Goal: Task Accomplishment & Management: Complete application form

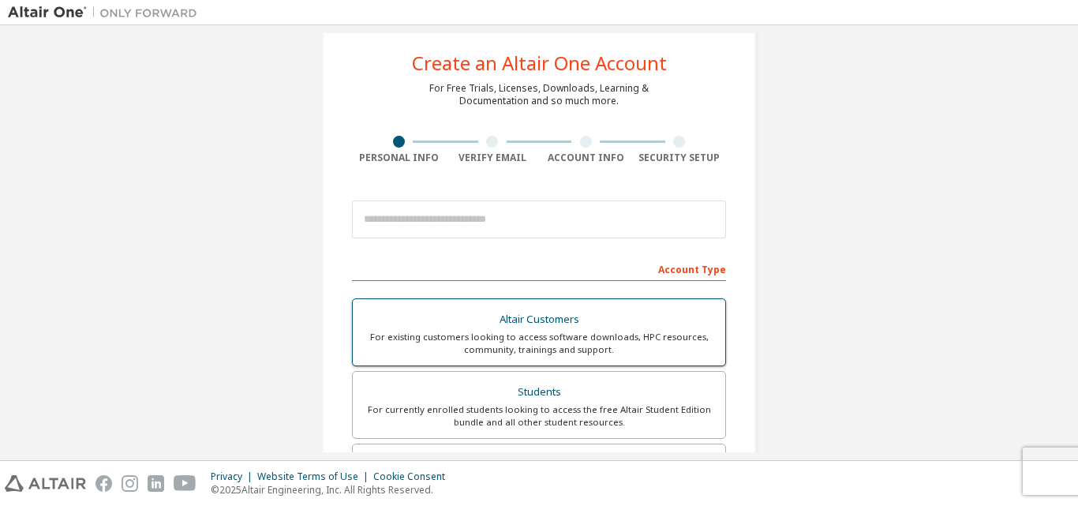
scroll to position [24, 0]
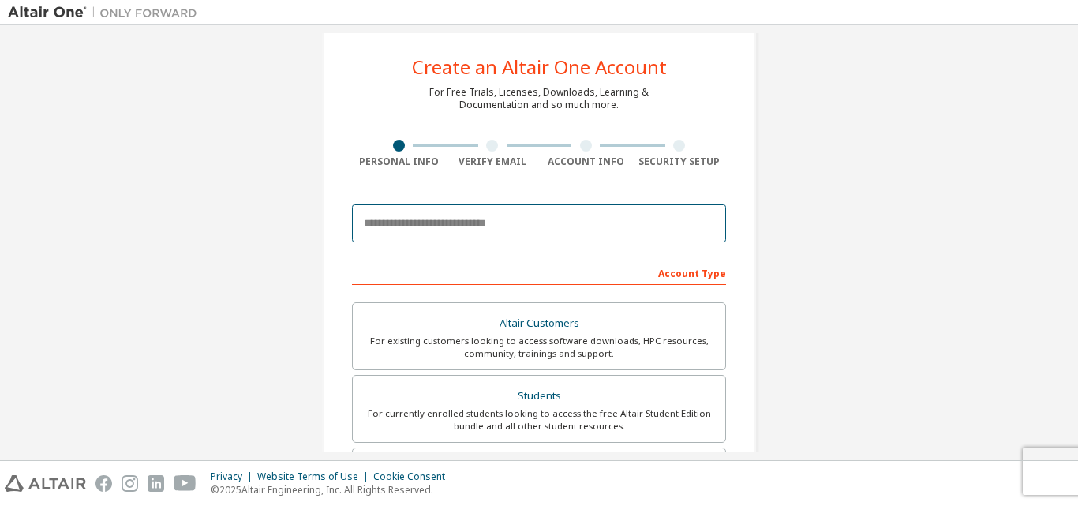
click at [499, 218] on input "email" at bounding box center [539, 223] width 374 height 38
type input "**********"
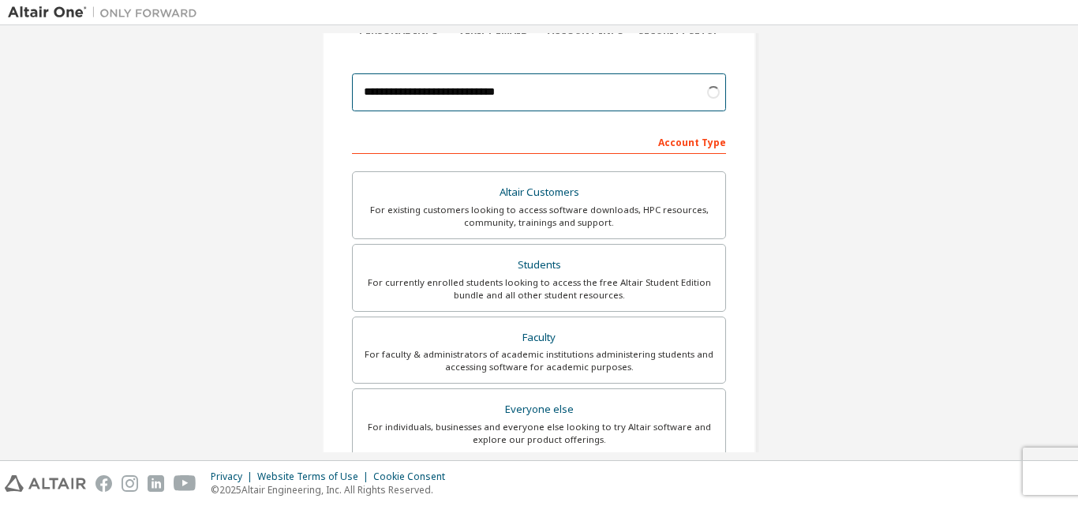
scroll to position [156, 0]
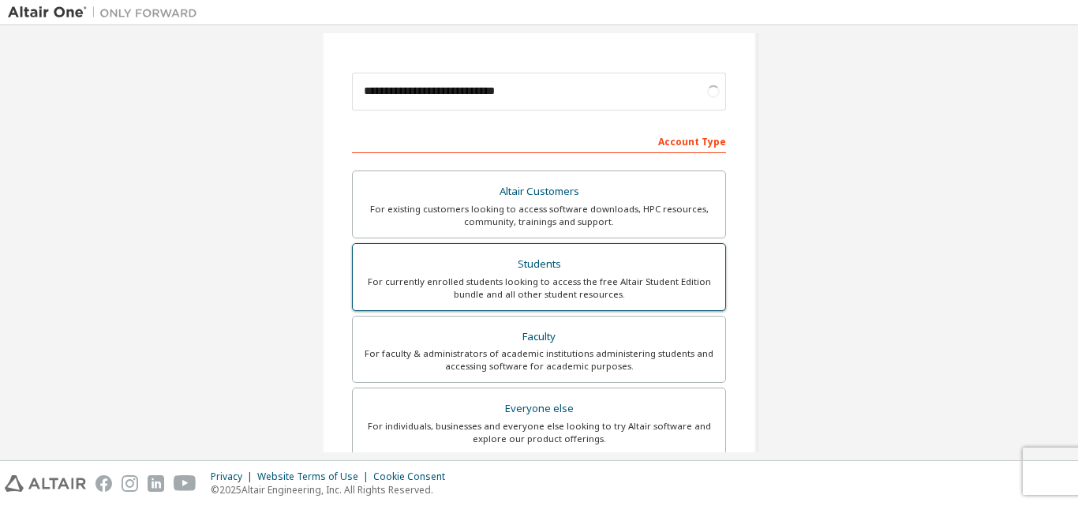
click at [559, 275] on div "For currently enrolled students looking to access the free Altair Student Editi…" at bounding box center [538, 287] width 353 height 25
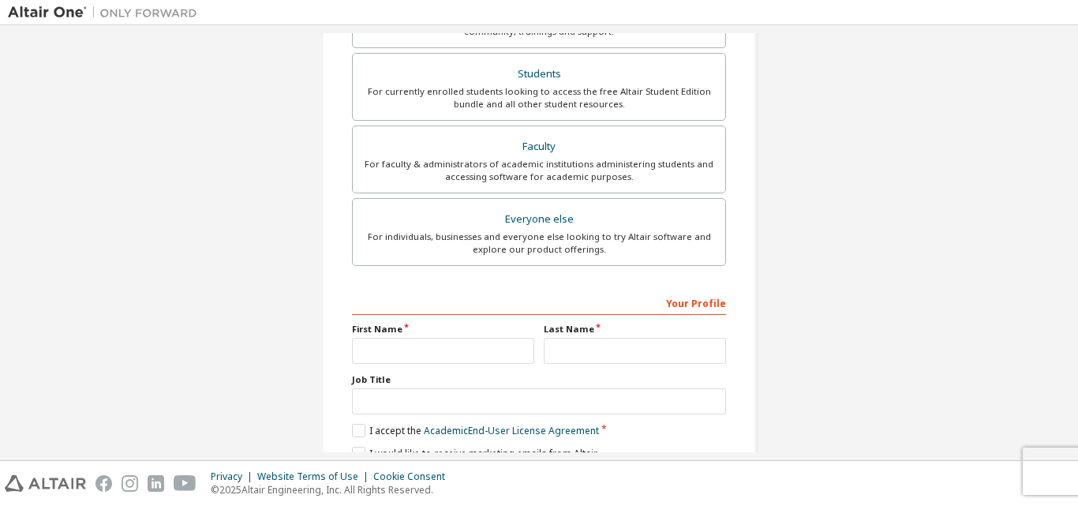
scroll to position [401, 0]
click at [422, 350] on input "text" at bounding box center [443, 349] width 182 height 26
click at [563, 354] on input "text" at bounding box center [635, 350] width 182 height 26
click at [443, 353] on input "***" at bounding box center [443, 350] width 182 height 26
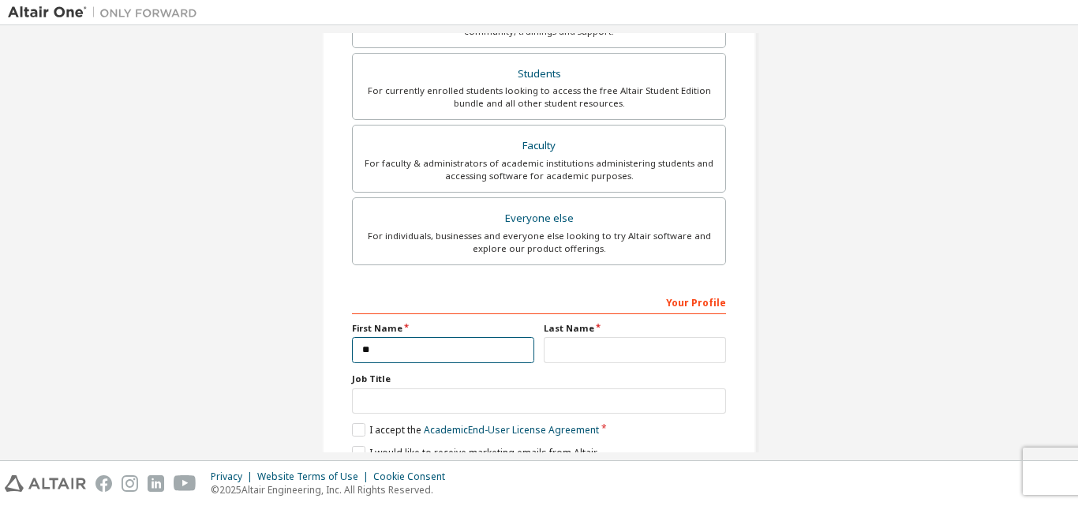
type input "*"
type input "**********"
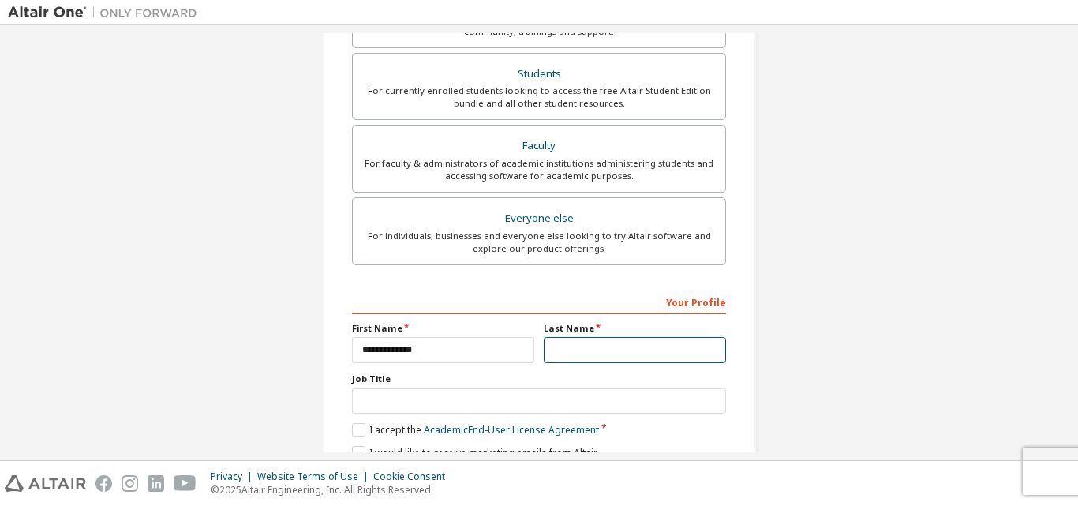
click at [580, 347] on input "text" at bounding box center [635, 350] width 182 height 26
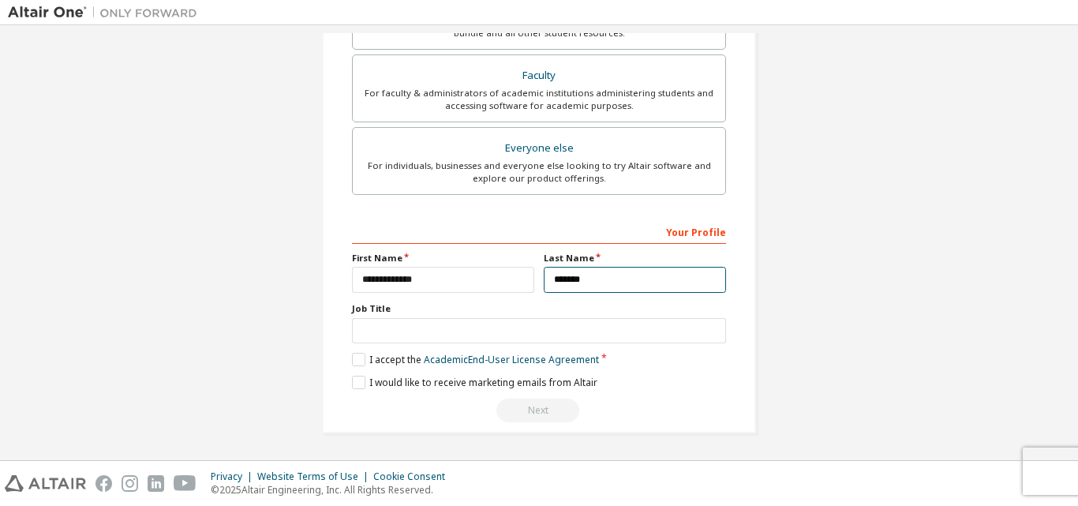
type input "*******"
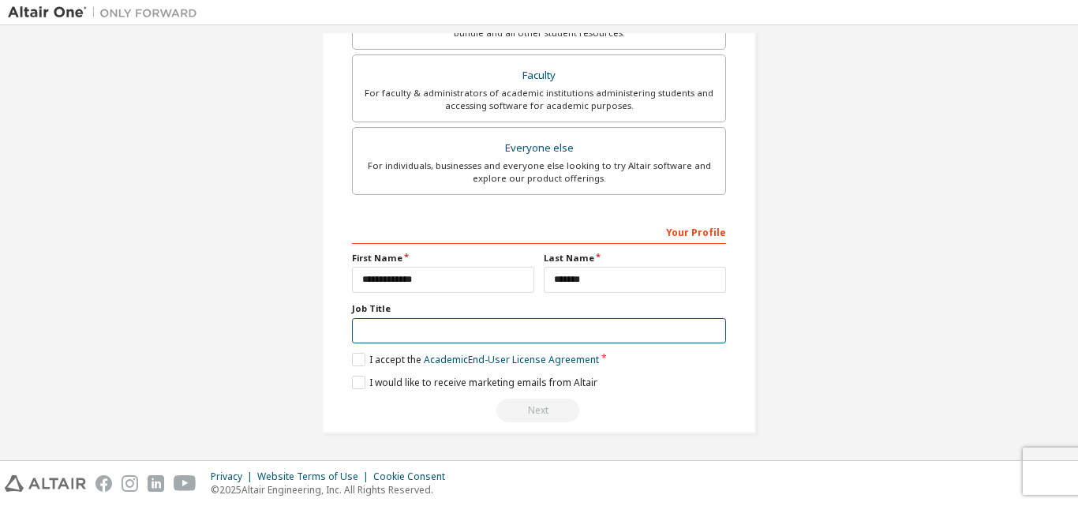
click at [576, 326] on input "text" at bounding box center [539, 331] width 374 height 26
type input "*******"
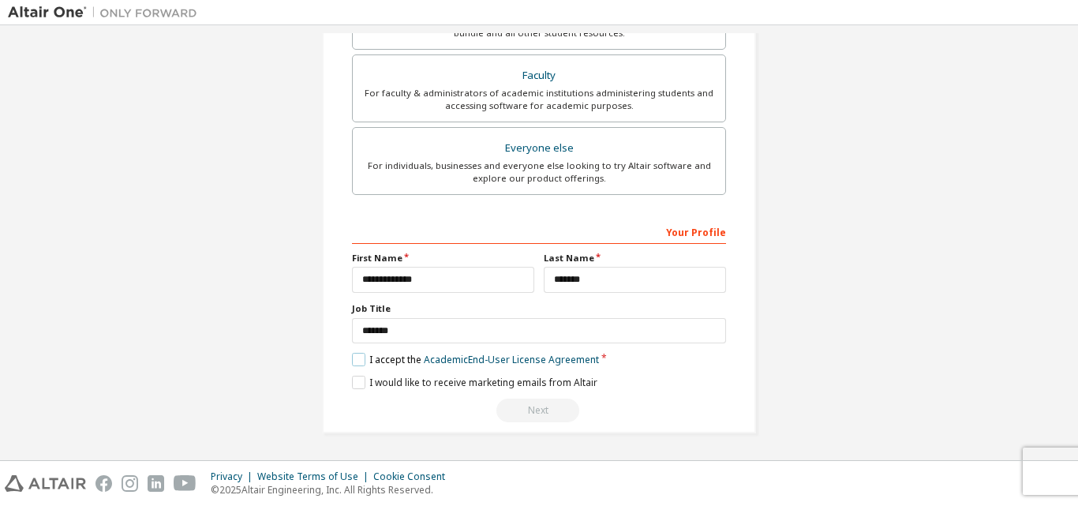
click at [353, 353] on label "I accept the Academic End-User License Agreement" at bounding box center [475, 359] width 247 height 13
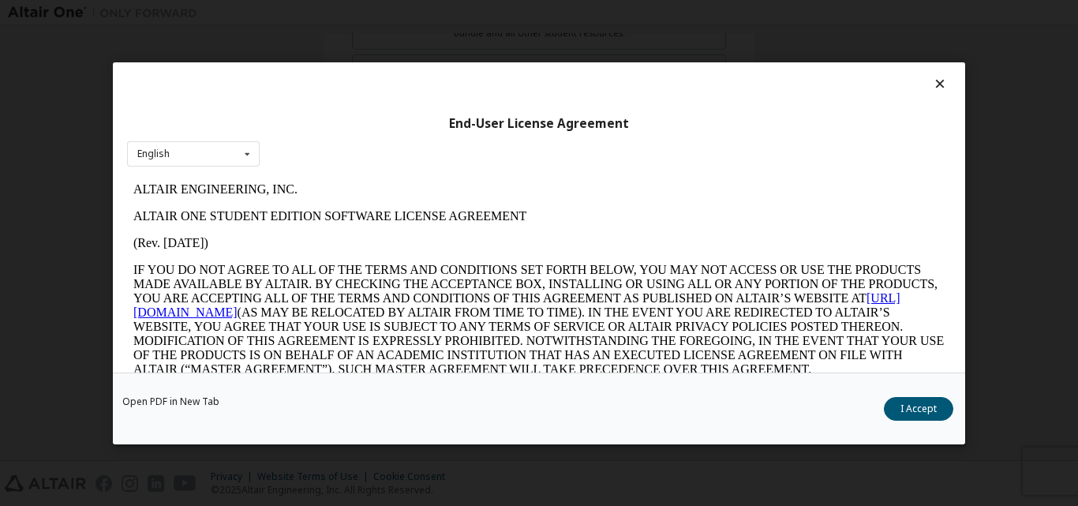
scroll to position [0, 0]
click at [328, 218] on p "ALTAIR ONE STUDENT EDITION SOFTWARE LICENSE AGREEMENT" at bounding box center [538, 216] width 811 height 14
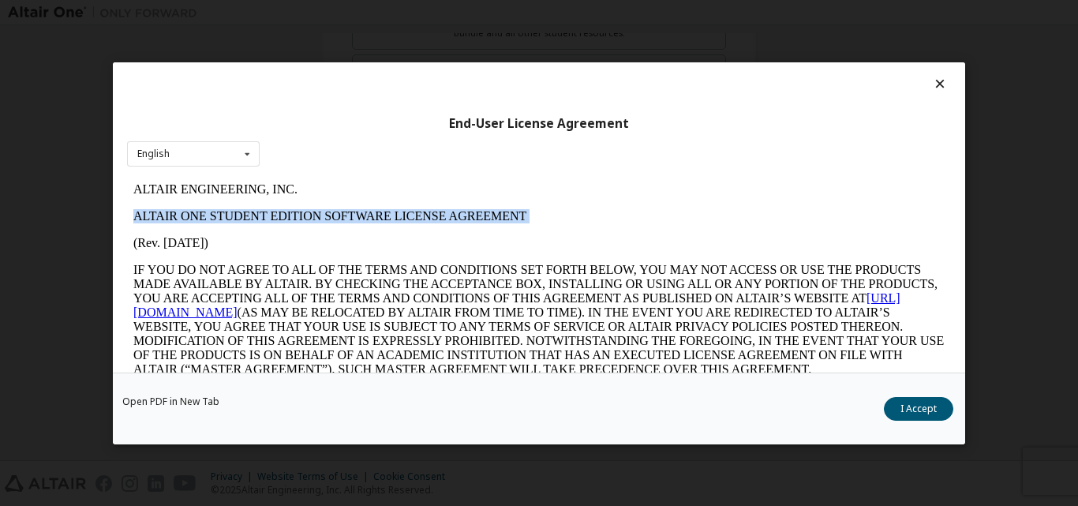
click at [328, 218] on p "ALTAIR ONE STUDENT EDITION SOFTWARE LICENSE AGREEMENT" at bounding box center [538, 216] width 811 height 14
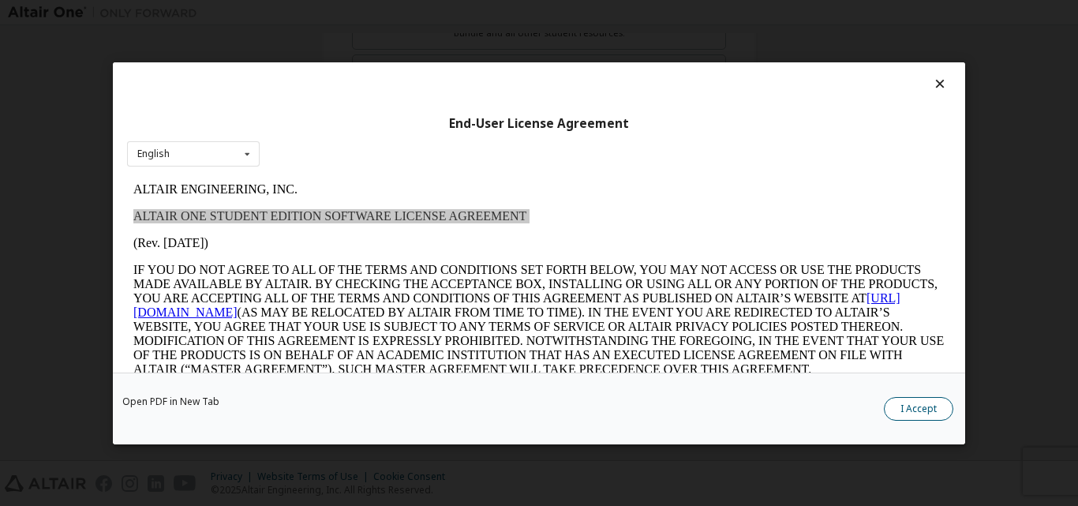
click at [925, 408] on button "I Accept" at bounding box center [918, 408] width 69 height 24
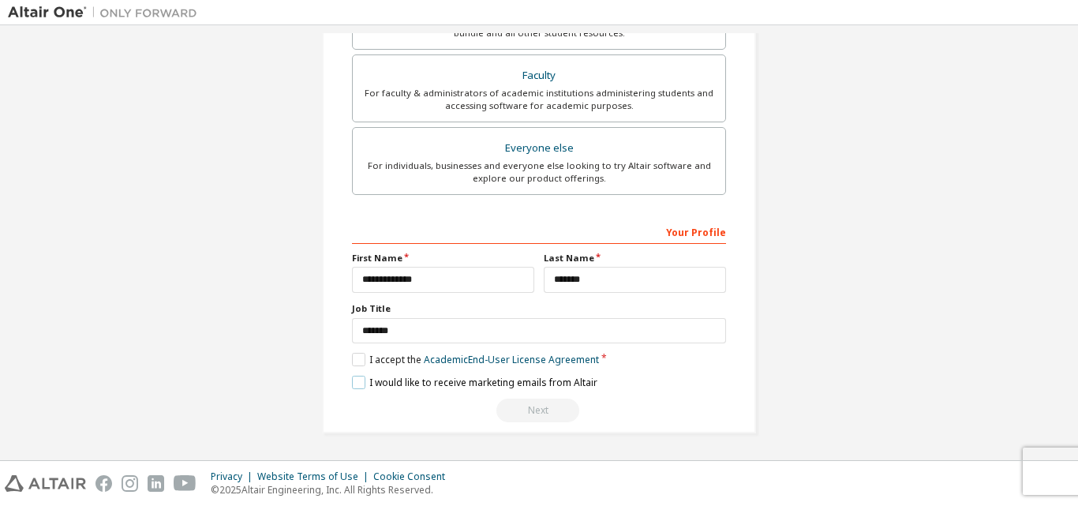
click at [352, 378] on label "I would like to receive marketing emails from Altair" at bounding box center [474, 382] width 245 height 13
click at [533, 411] on div "Next" at bounding box center [539, 410] width 374 height 24
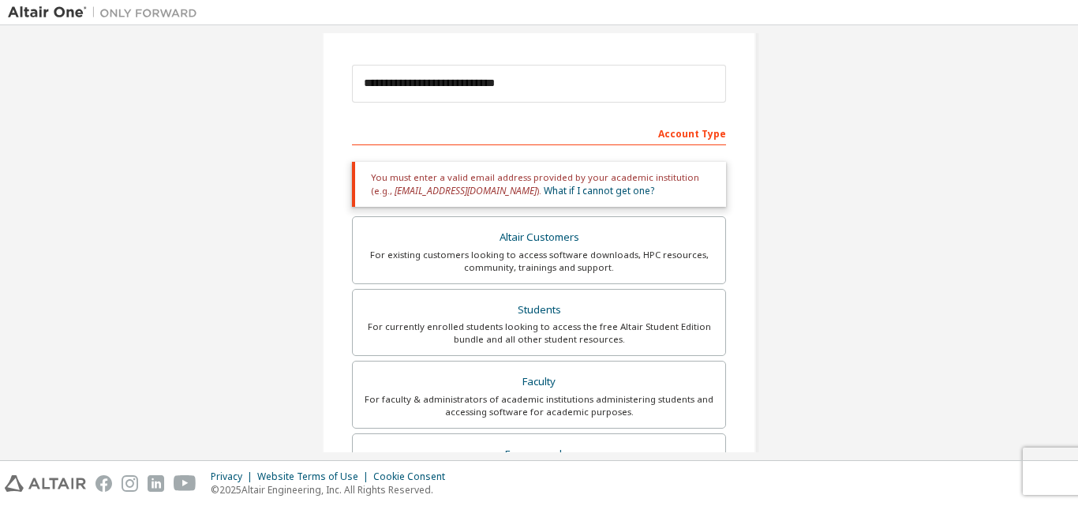
scroll to position [163, 0]
click at [534, 130] on div "Account Type" at bounding box center [539, 133] width 374 height 25
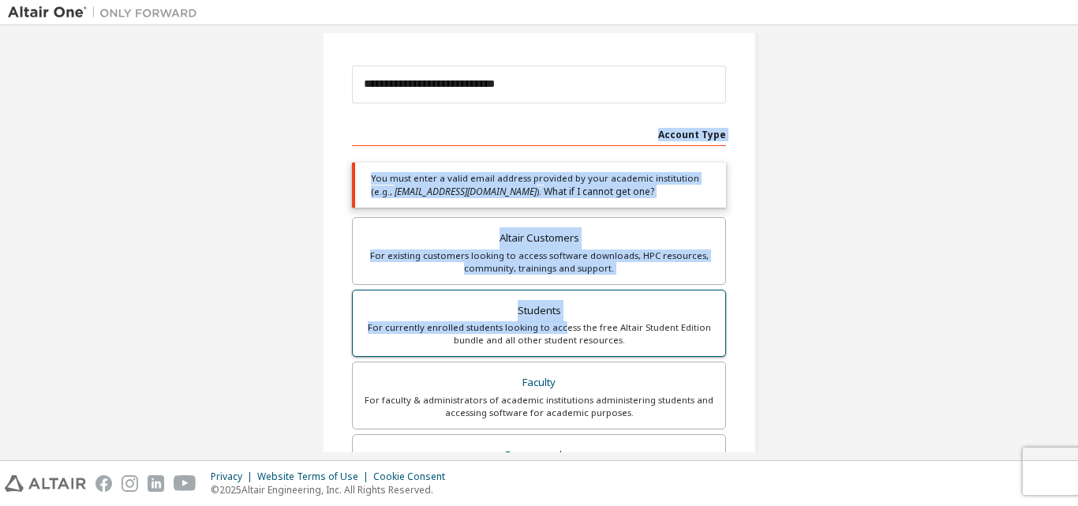
drag, startPoint x: 649, startPoint y: 121, endPoint x: 558, endPoint y: 323, distance: 222.1
click at [558, 323] on div "**********" at bounding box center [539, 425] width 374 height 608
click at [558, 323] on div "For currently enrolled students looking to access the free Altair Student Editi…" at bounding box center [538, 333] width 353 height 25
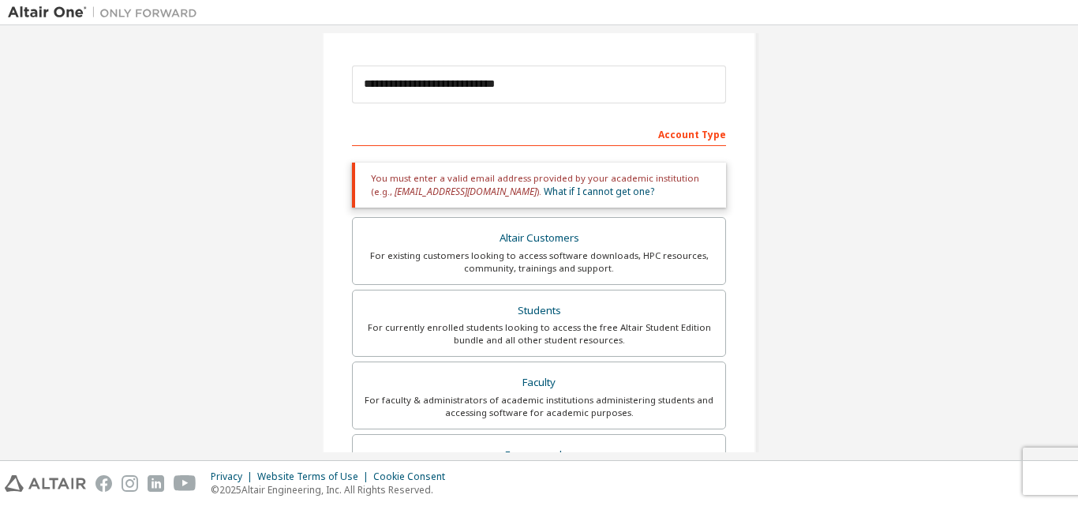
click at [602, 183] on div "You must enter a valid email address provided by your academic institution (e.g…" at bounding box center [539, 185] width 374 height 45
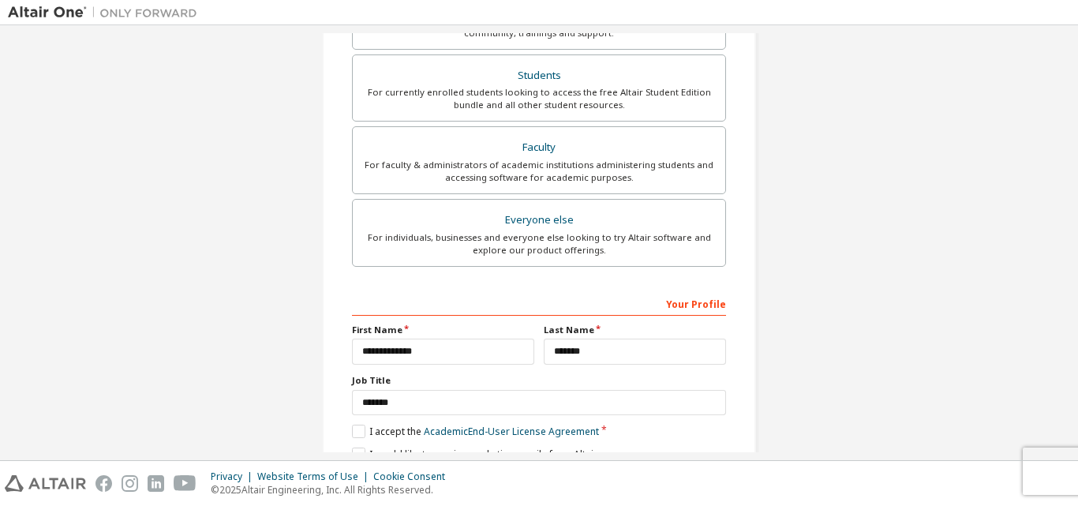
scroll to position [398, 0]
click at [606, 196] on div "Altair Customers For existing customers looking to access software downloads, H…" at bounding box center [539, 128] width 374 height 290
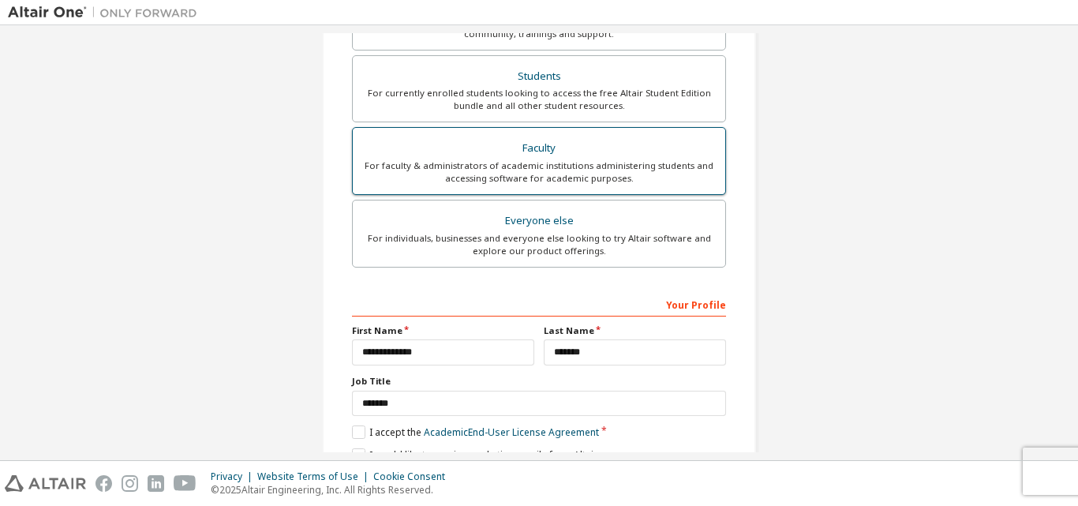
click at [615, 148] on div "Faculty" at bounding box center [538, 148] width 353 height 22
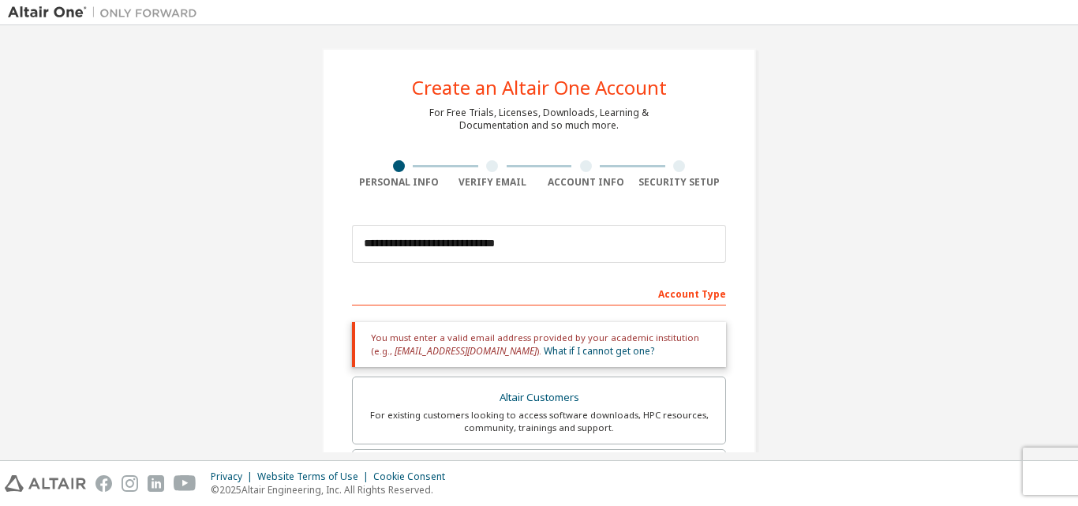
scroll to position [3, 0]
click at [474, 161] on div at bounding box center [493, 167] width 94 height 12
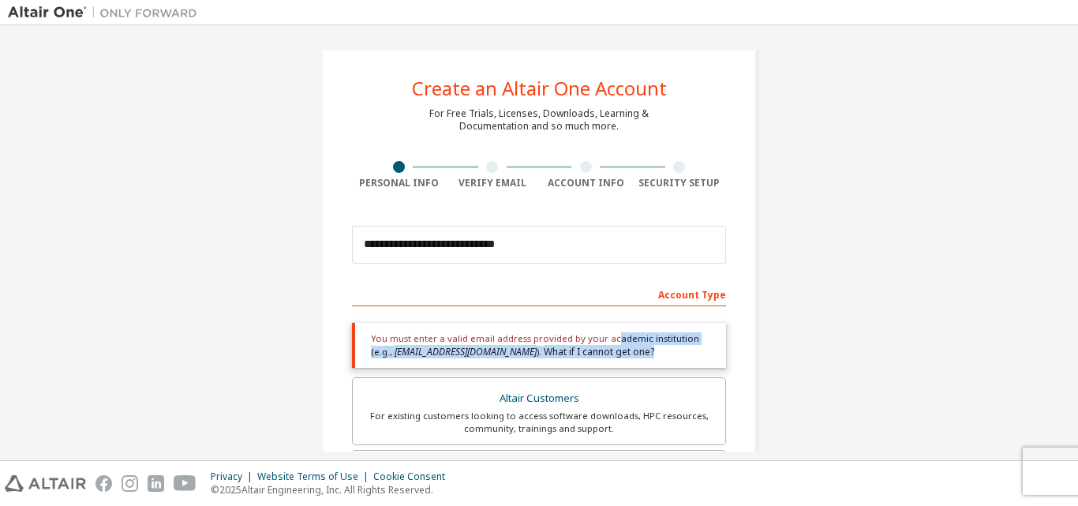
drag, startPoint x: 596, startPoint y: 357, endPoint x: 610, endPoint y: 308, distance: 50.0
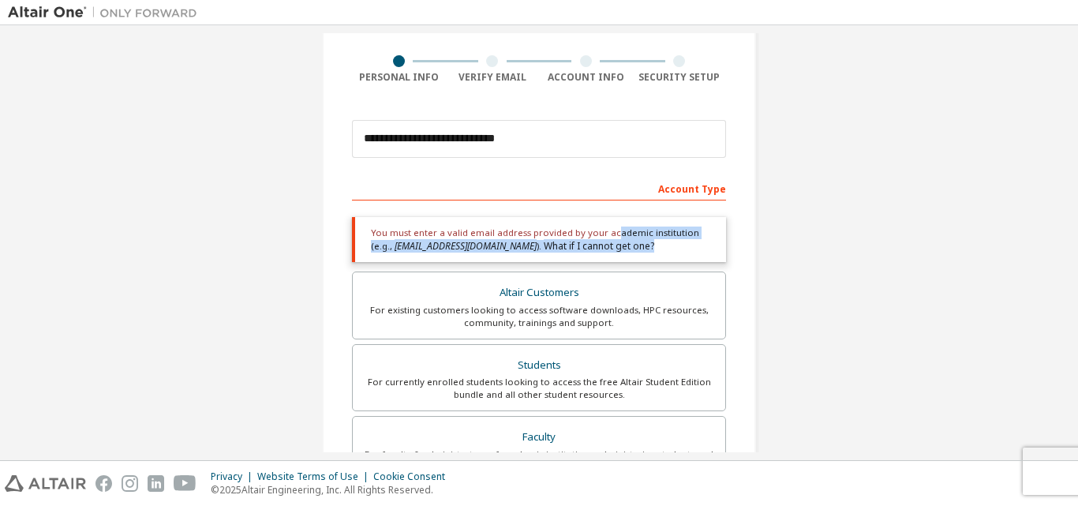
scroll to position [120, 0]
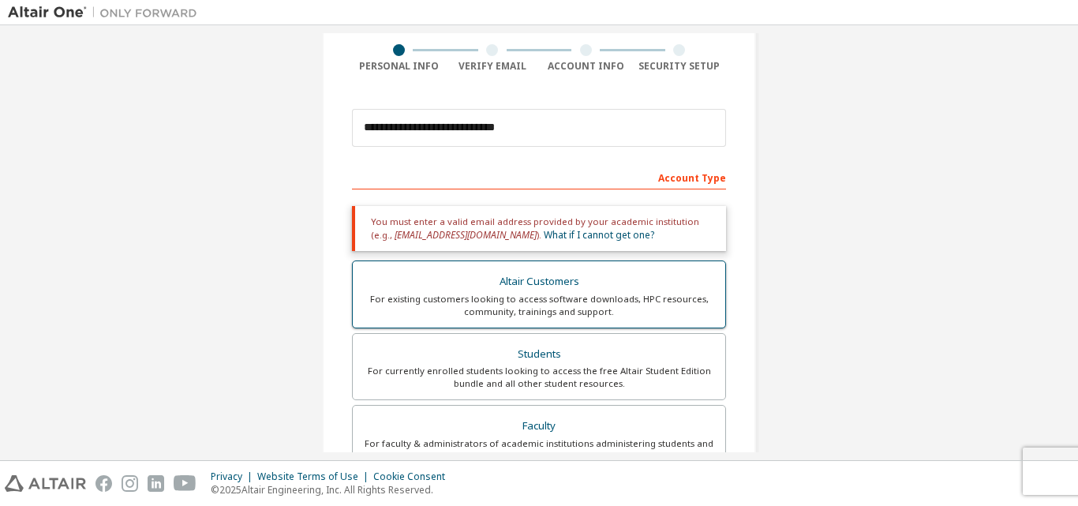
click at [616, 288] on div "Altair Customers" at bounding box center [538, 282] width 353 height 22
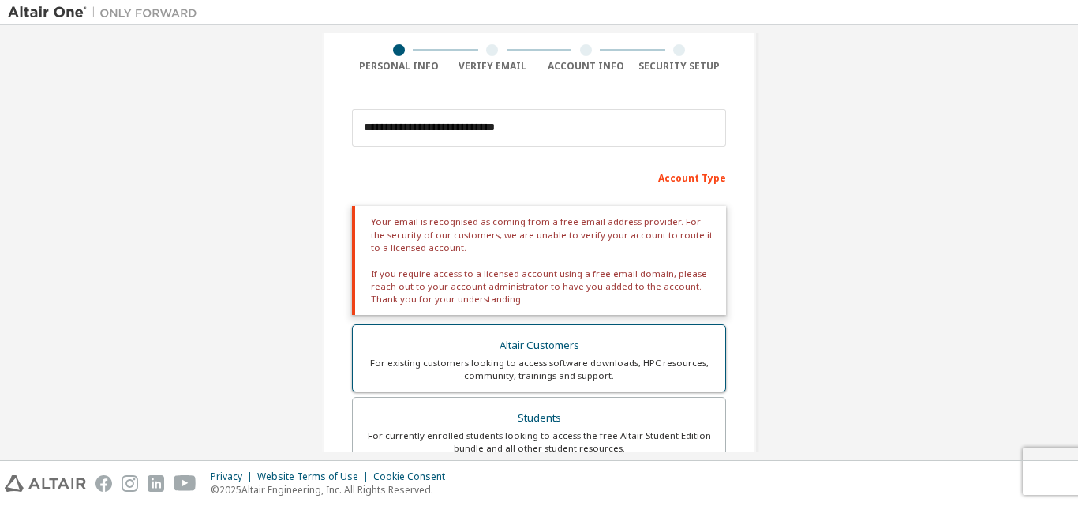
click at [593, 342] on div "Altair Customers" at bounding box center [538, 346] width 353 height 22
click at [574, 439] on div "For currently enrolled students looking to access the free Altair Student Editi…" at bounding box center [538, 441] width 353 height 25
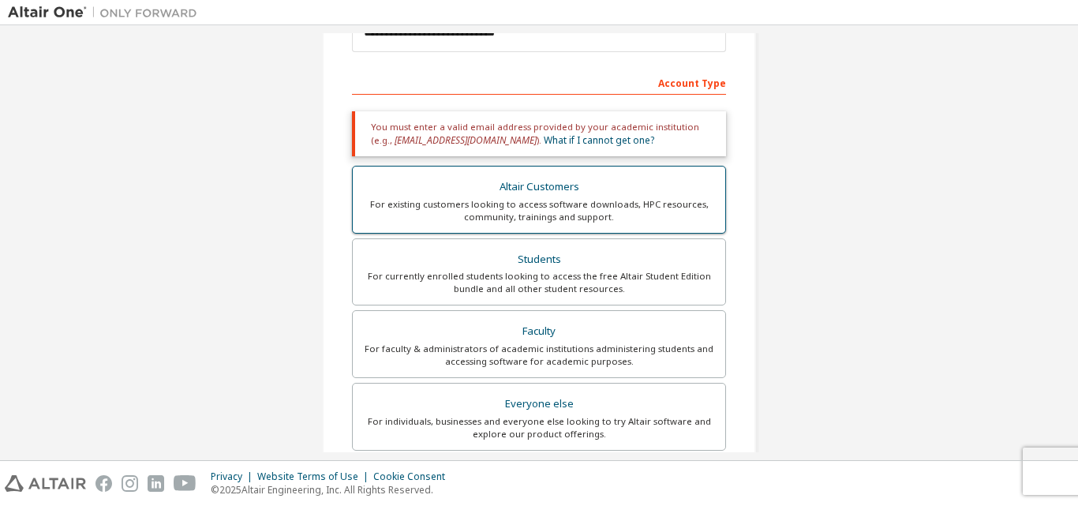
scroll to position [263, 0]
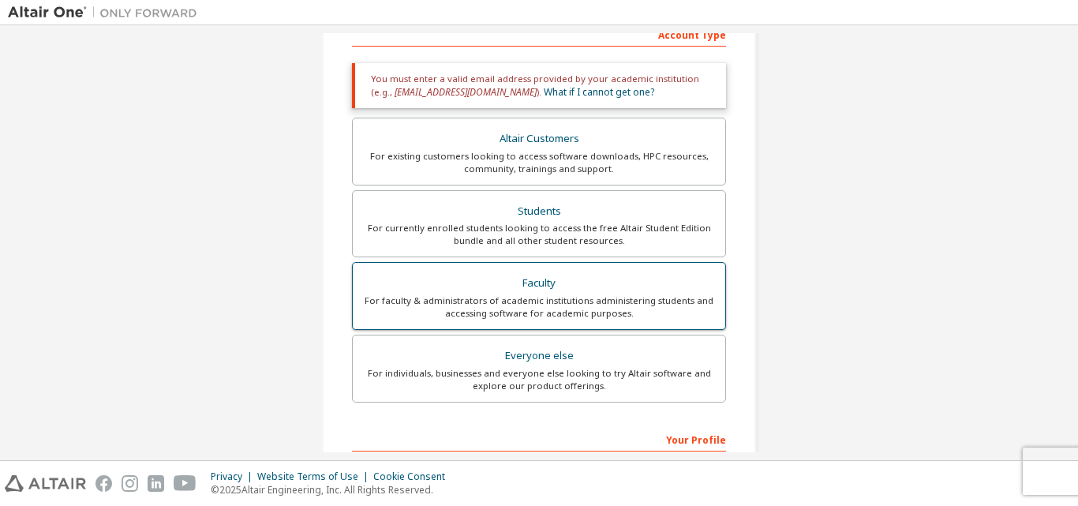
click at [564, 305] on div "For faculty & administrators of academic institutions administering students an…" at bounding box center [538, 306] width 353 height 25
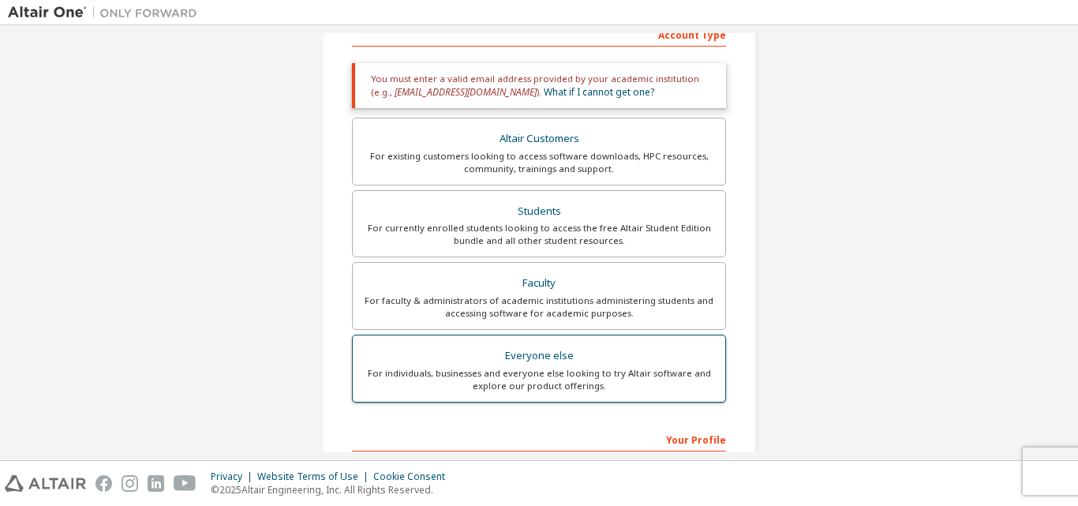
click at [561, 359] on div "Everyone else" at bounding box center [538, 356] width 353 height 22
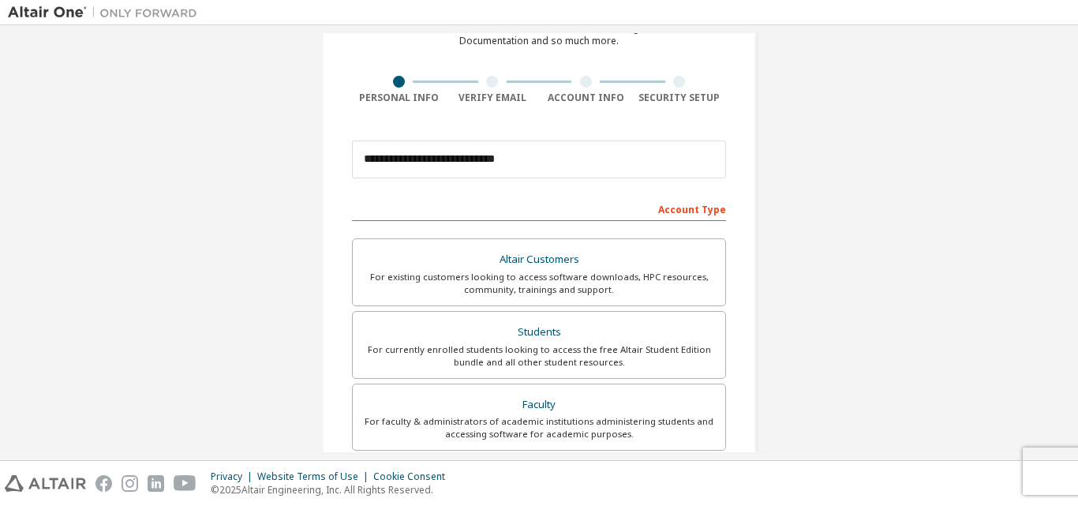
scroll to position [417, 0]
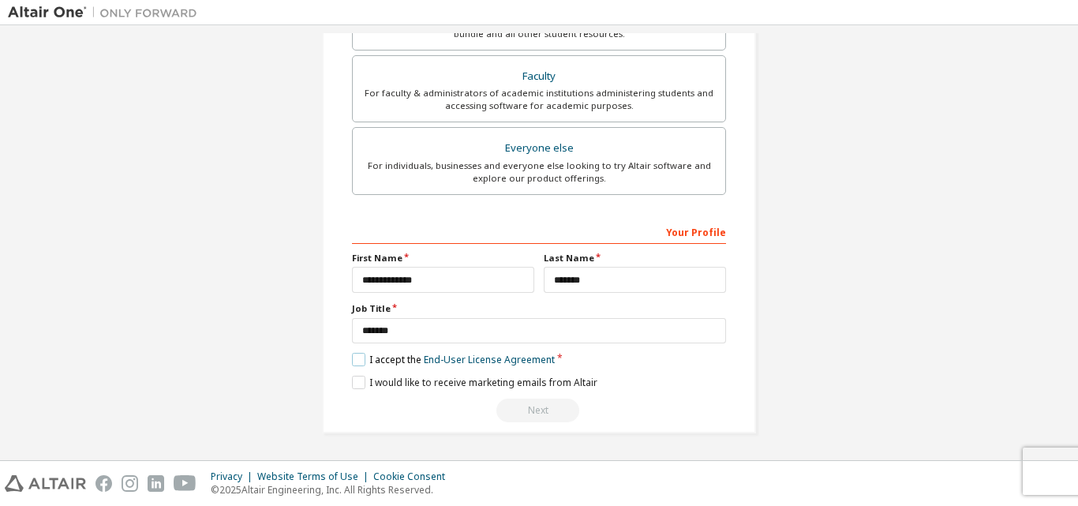
click at [352, 357] on label "I accept the End-User License Agreement" at bounding box center [453, 359] width 203 height 13
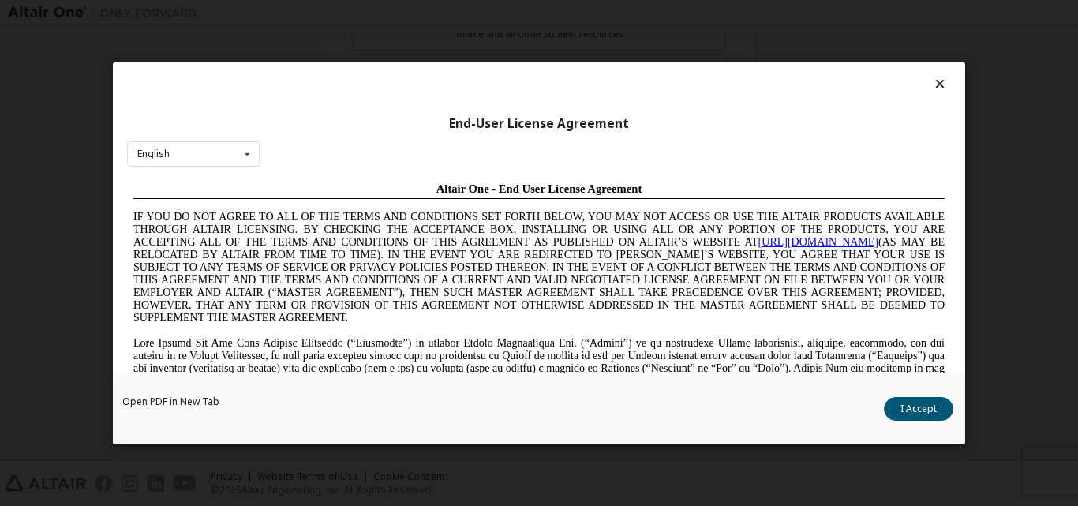
scroll to position [0, 0]
click at [932, 400] on button "I Accept" at bounding box center [918, 408] width 69 height 24
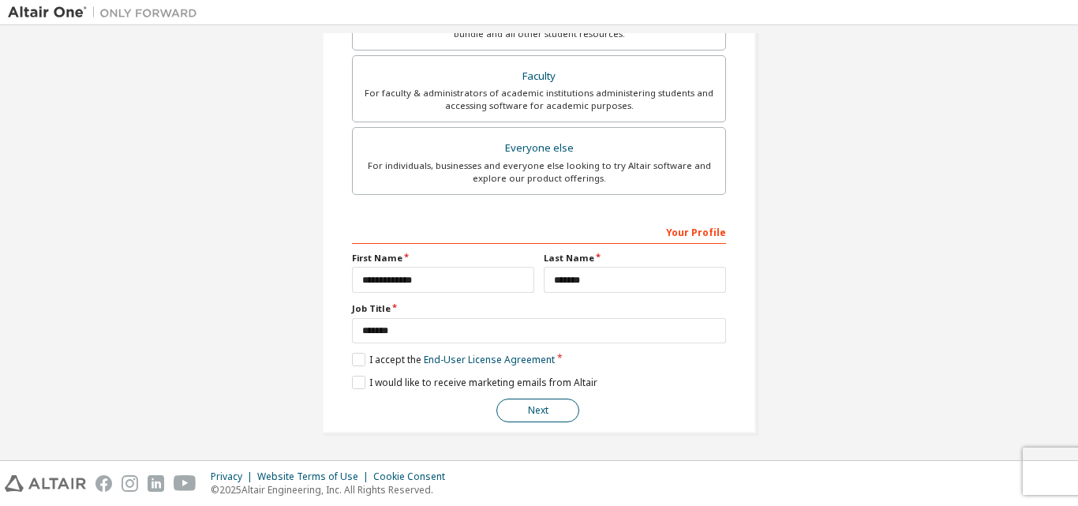
click at [532, 404] on button "Next" at bounding box center [537, 410] width 83 height 24
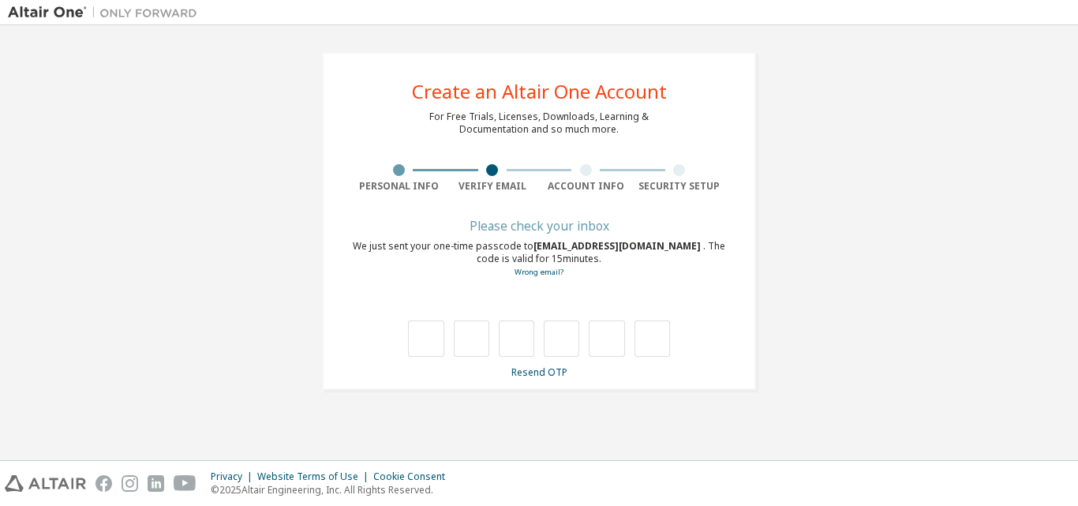
type input "*"
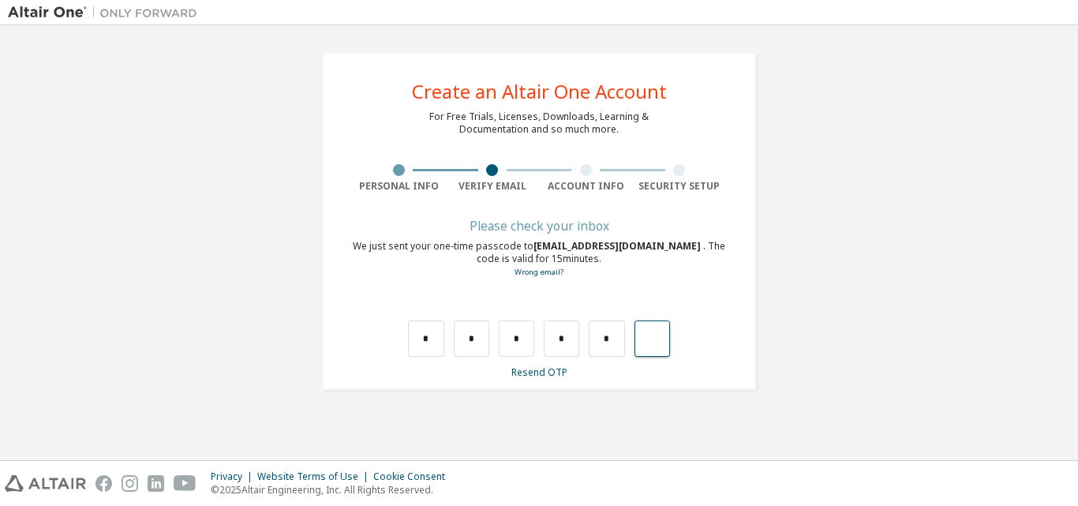
type input "*"
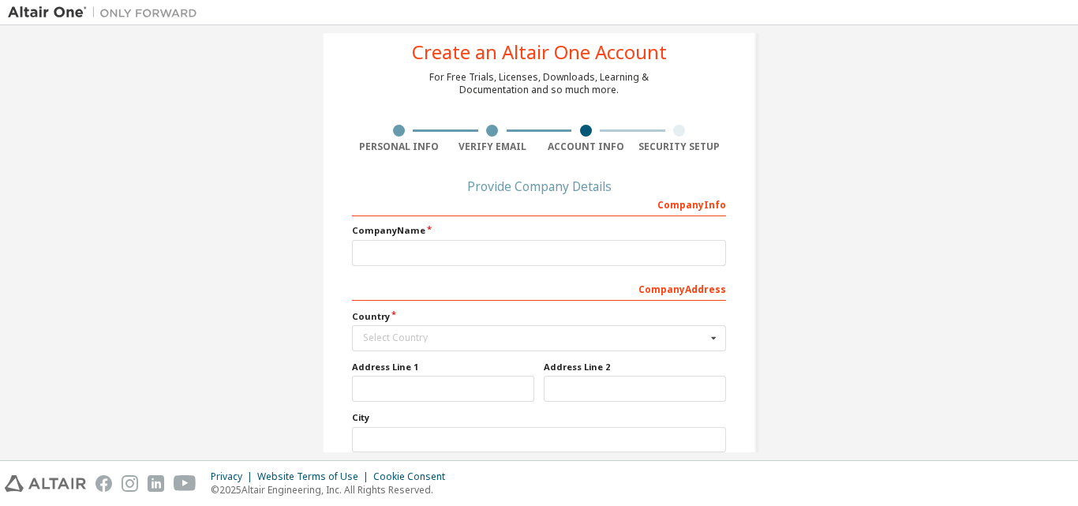
scroll to position [40, 0]
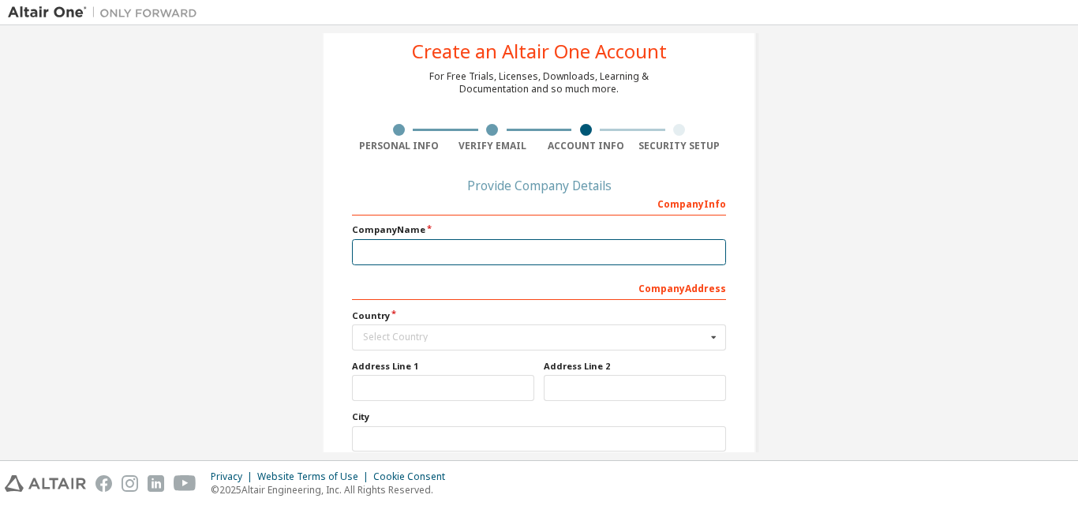
click at [433, 259] on input "text" at bounding box center [539, 252] width 374 height 26
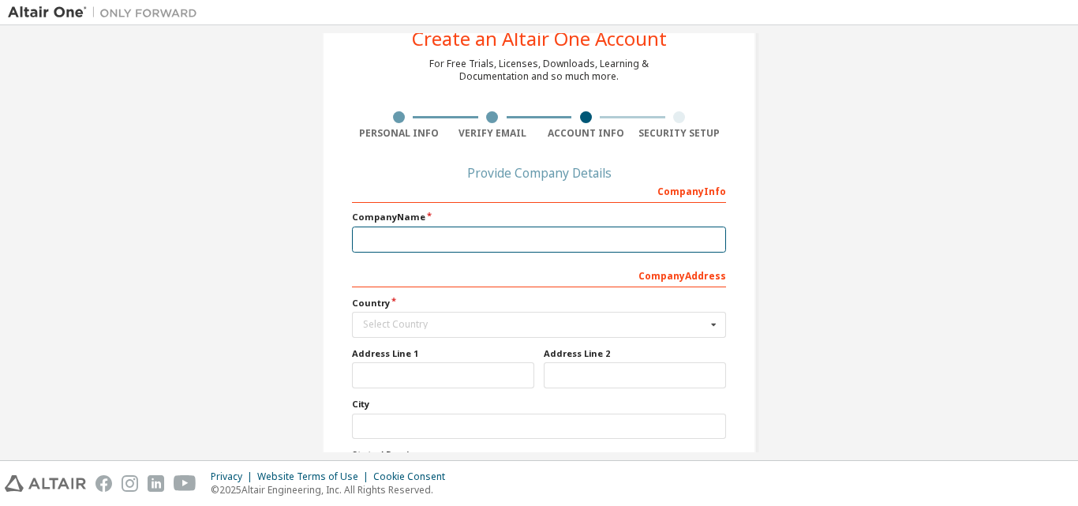
scroll to position [54, 0]
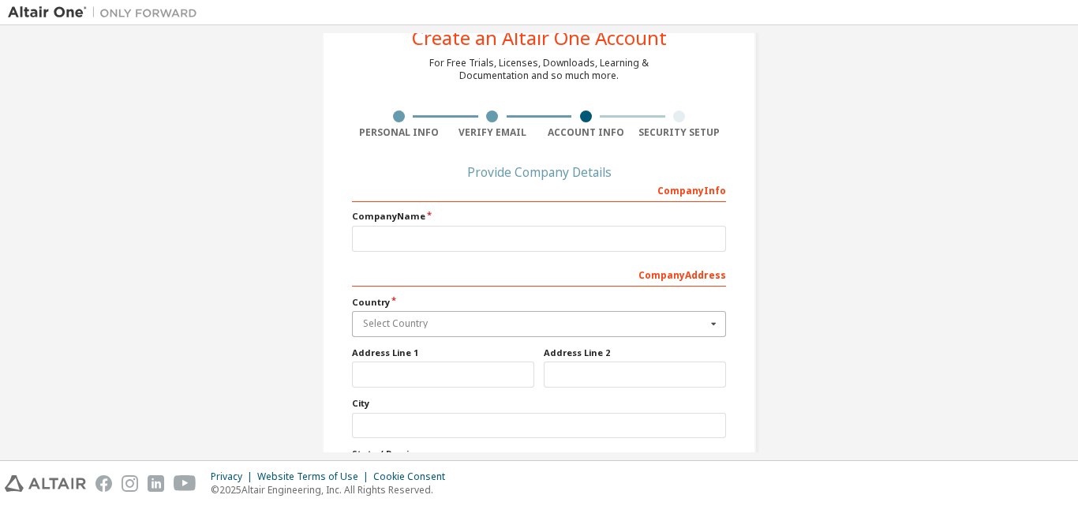
click at [550, 312] on input "text" at bounding box center [539, 324] width 372 height 24
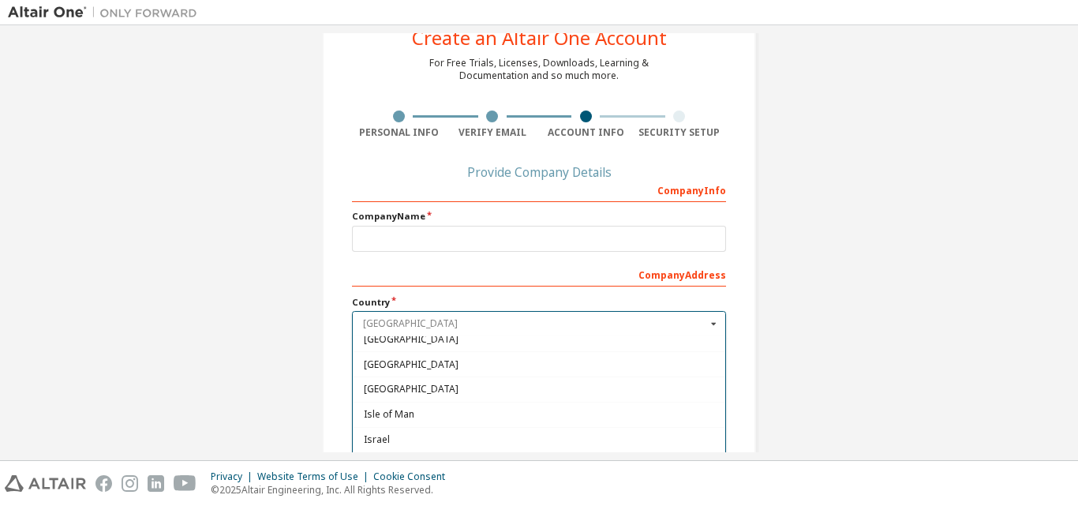
scroll to position [2522, 0]
click at [465, 363] on span "[GEOGRAPHIC_DATA]" at bounding box center [539, 363] width 351 height 9
type input "***"
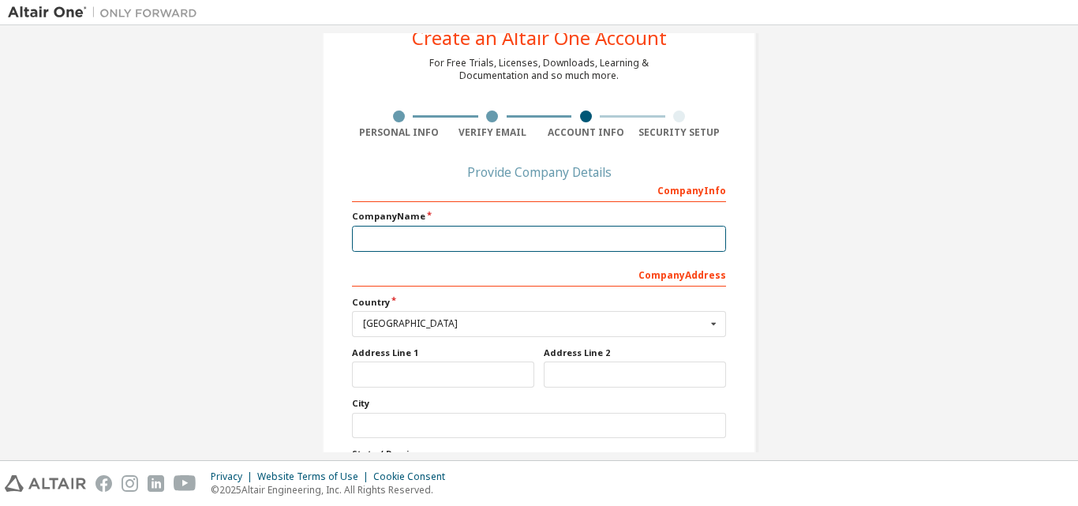
click at [435, 232] on input "text" at bounding box center [539, 239] width 374 height 26
type input "**********"
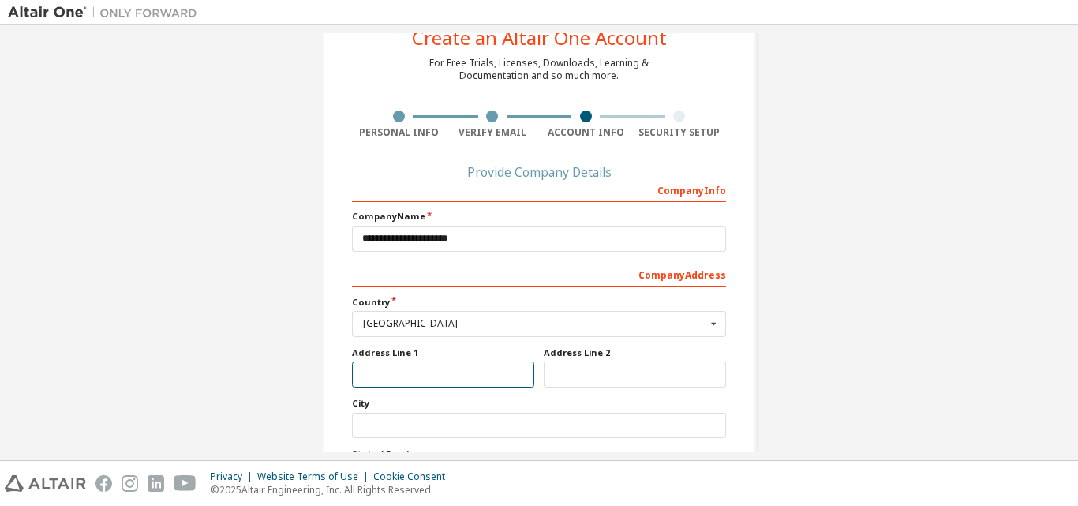
click at [488, 373] on input "text" at bounding box center [443, 374] width 182 height 26
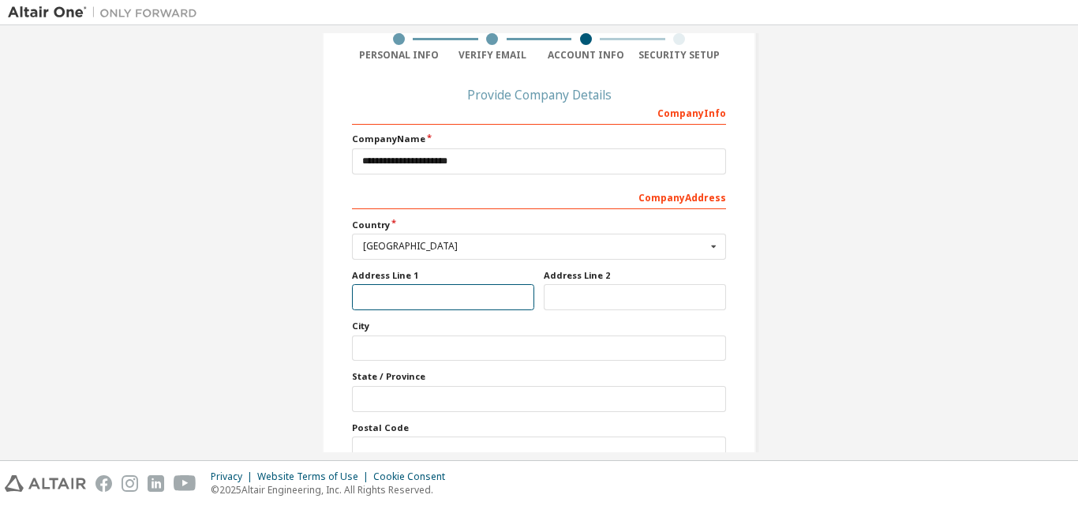
scroll to position [130, 0]
type input "**********"
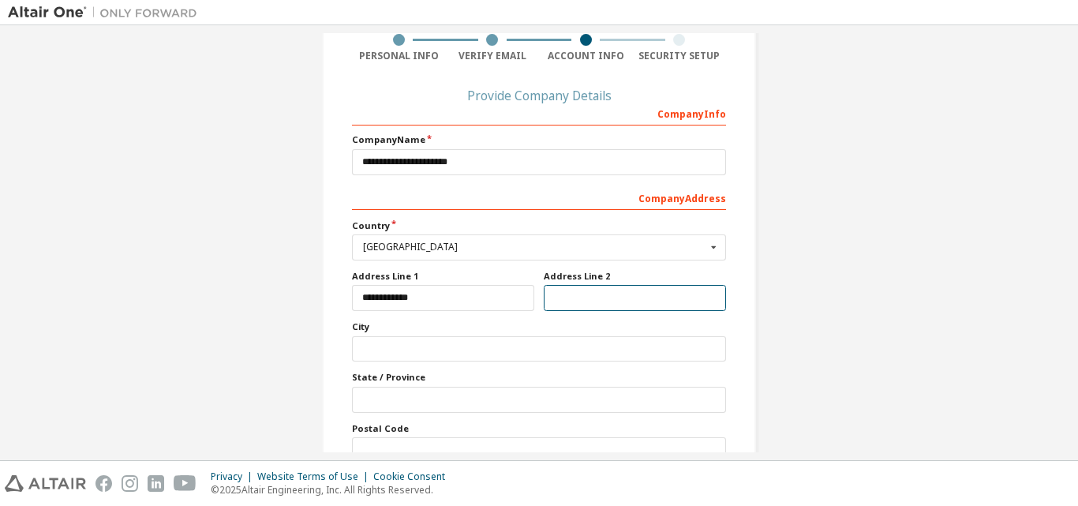
click at [592, 300] on input "text" at bounding box center [635, 298] width 182 height 26
type input "******"
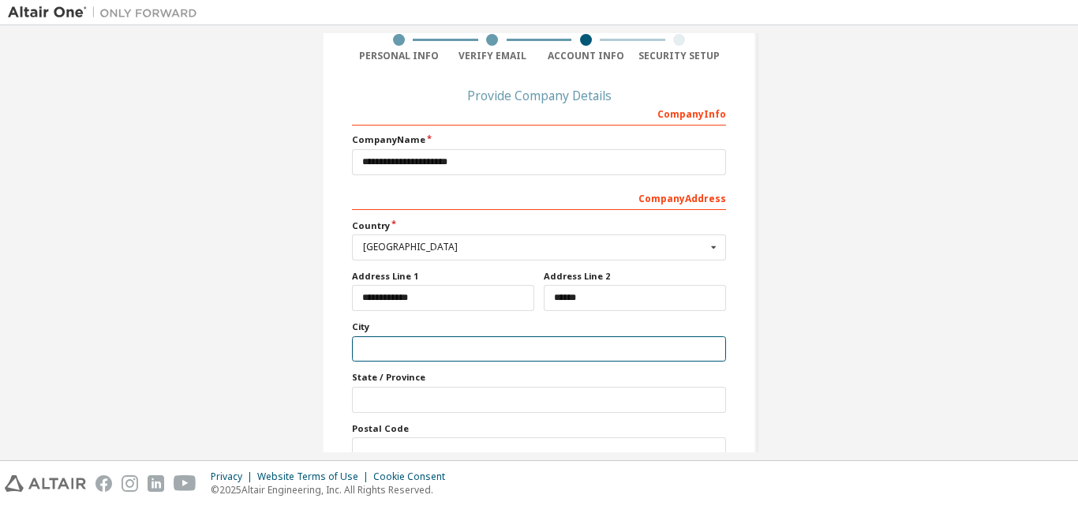
click at [546, 350] on input "text" at bounding box center [539, 349] width 374 height 26
type input "**********"
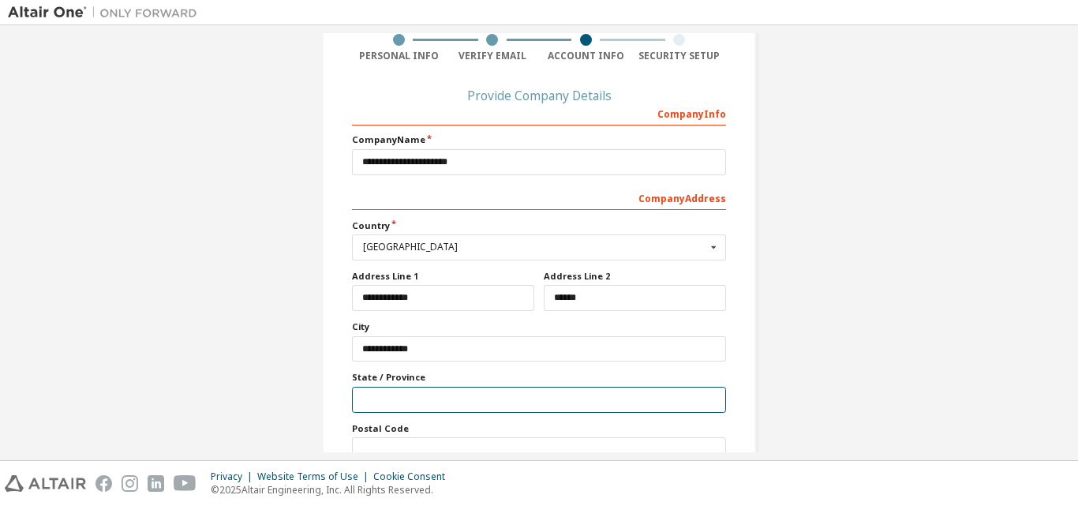
click at [513, 395] on input "text" at bounding box center [539, 400] width 374 height 26
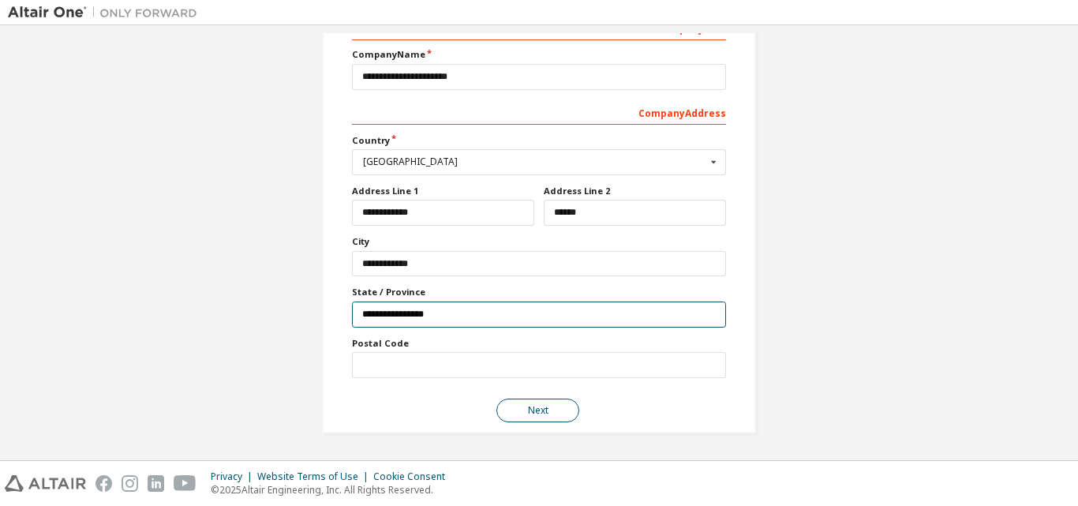
type input "**********"
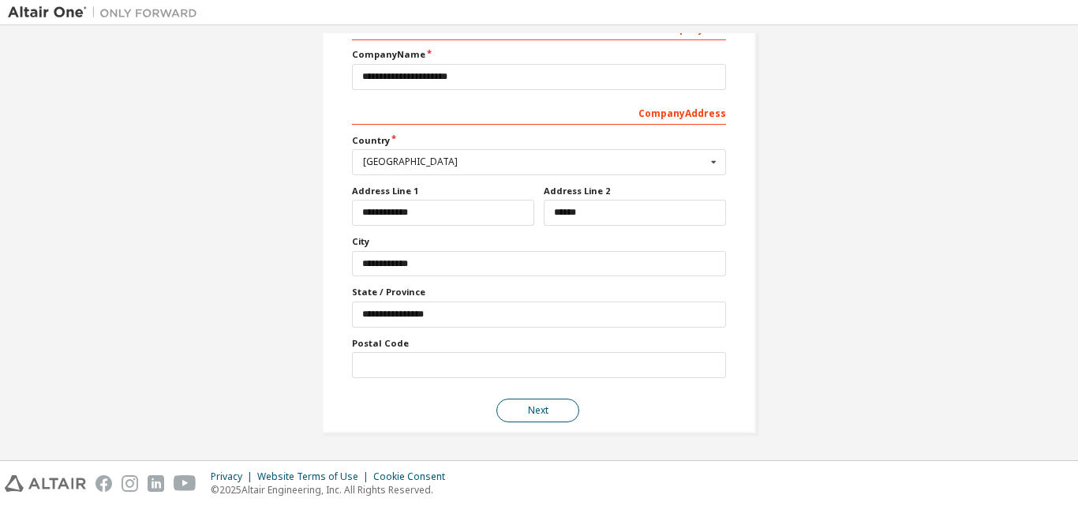
click at [541, 405] on button "Next" at bounding box center [537, 410] width 83 height 24
